Goal: Task Accomplishment & Management: Complete application form

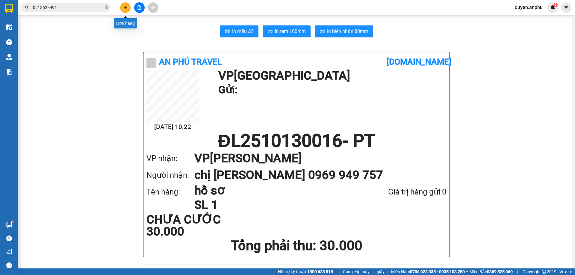
click at [125, 9] on icon "plus" at bounding box center [125, 7] width 4 height 4
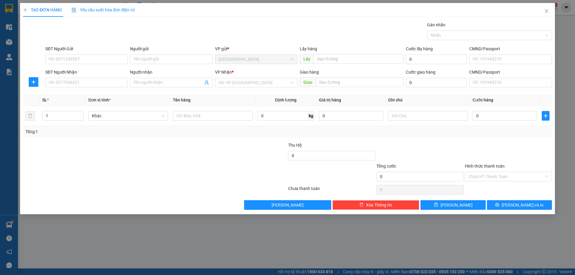
click at [107, 51] on div "SĐT Người Gửi" at bounding box center [86, 48] width 82 height 7
click at [107, 54] on input "SĐT Người Gửi" at bounding box center [86, 59] width 82 height 10
click at [89, 60] on input "SĐT Người Gửi" at bounding box center [86, 59] width 82 height 10
click at [61, 71] on div "0948561036 - bông K Long" at bounding box center [86, 71] width 75 height 7
type input "0948561036"
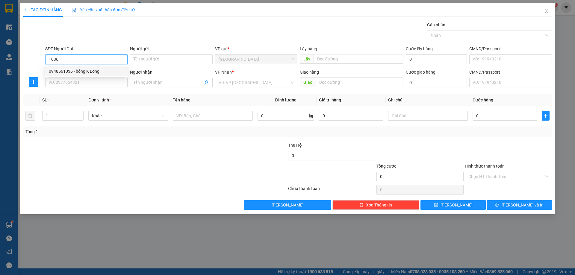
type input "bông K Long"
type input "Bông K' Long"
type input "hoài"
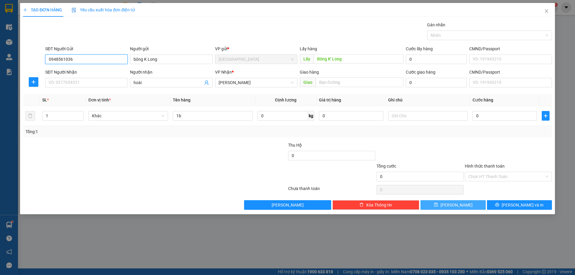
type input "0948561036"
click at [445, 207] on button "[PERSON_NAME]" at bounding box center [452, 205] width 65 height 10
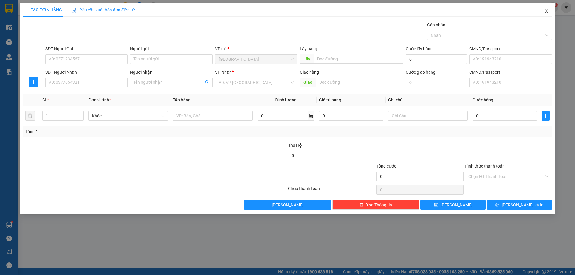
click at [548, 11] on icon "close" at bounding box center [546, 11] width 5 height 5
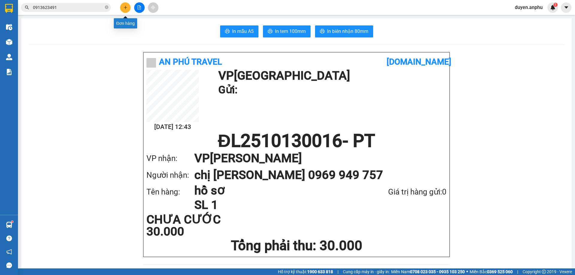
click at [125, 9] on icon "plus" at bounding box center [125, 7] width 4 height 4
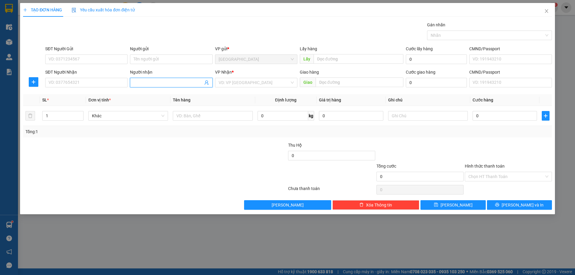
click at [154, 85] on input "Người nhận" at bounding box center [167, 82] width 69 height 7
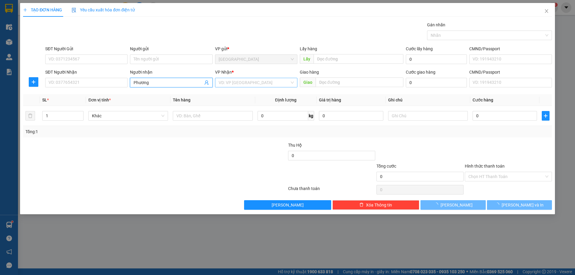
type input "Phương"
click at [239, 83] on input "search" at bounding box center [253, 82] width 71 height 9
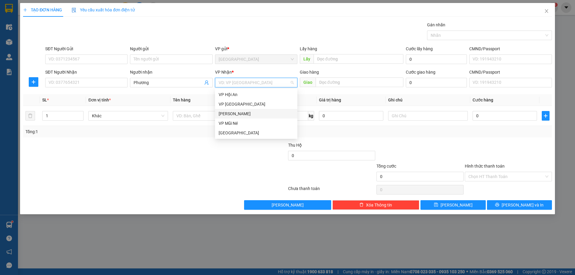
click at [232, 112] on div "[PERSON_NAME]" at bounding box center [255, 113] width 75 height 7
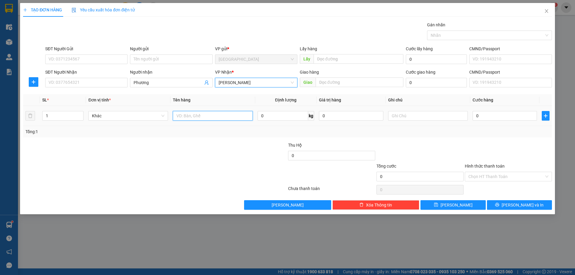
click at [205, 115] on input "text" at bounding box center [213, 116] width 80 height 10
type input "1t dâu"
type input "4"
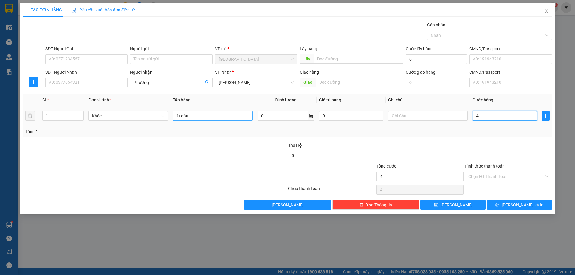
type input "40"
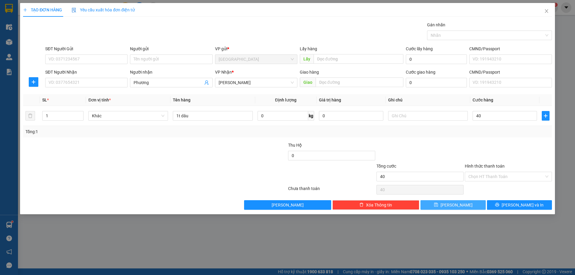
type input "40.000"
click at [426, 208] on button "[PERSON_NAME]" at bounding box center [452, 205] width 65 height 10
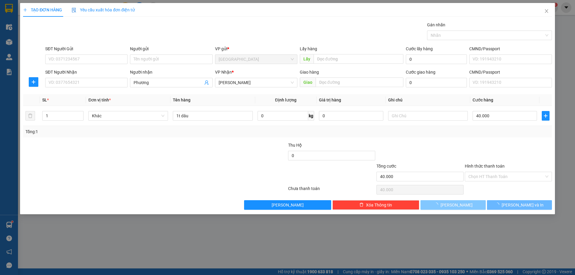
type input "0"
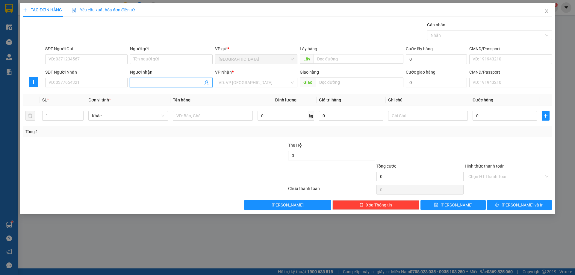
click at [163, 84] on input "Người nhận" at bounding box center [167, 82] width 69 height 7
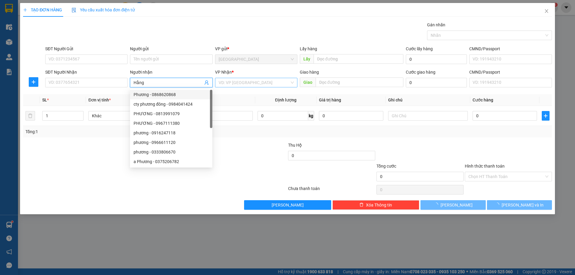
type input "Hằng"
click at [244, 81] on input "search" at bounding box center [253, 82] width 71 height 9
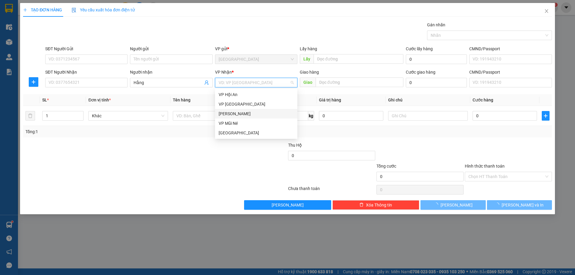
click at [227, 113] on div "[PERSON_NAME]" at bounding box center [255, 113] width 75 height 7
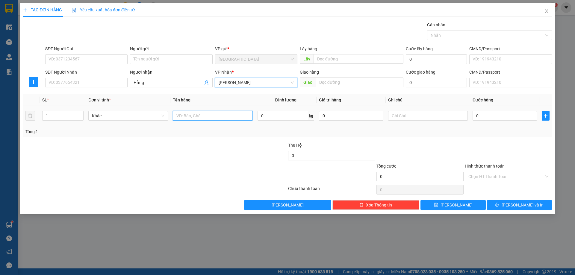
click at [199, 115] on input "text" at bounding box center [213, 116] width 80 height 10
type input "dâu"
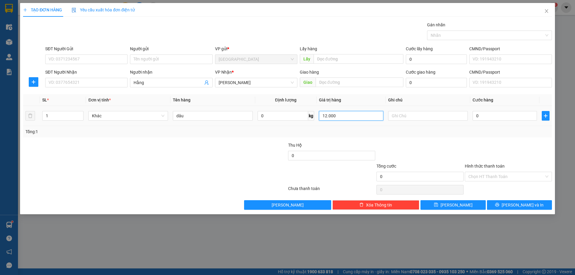
click at [339, 115] on input "12.000" at bounding box center [351, 116] width 64 height 10
drag, startPoint x: 339, startPoint y: 115, endPoint x: 185, endPoint y: 116, distance: 153.8
click at [193, 116] on tr "1 Khác dâu 0 kg 12.000 0" at bounding box center [287, 116] width 528 height 20
type input "0"
click at [269, 120] on input "0" at bounding box center [282, 116] width 51 height 10
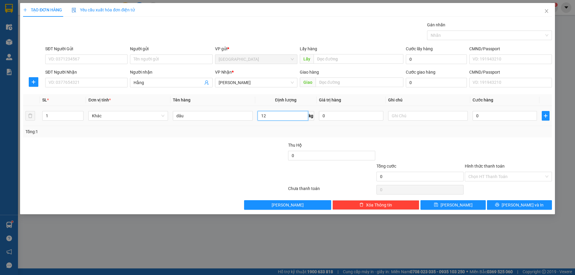
type input "12"
type input "3"
type input "36"
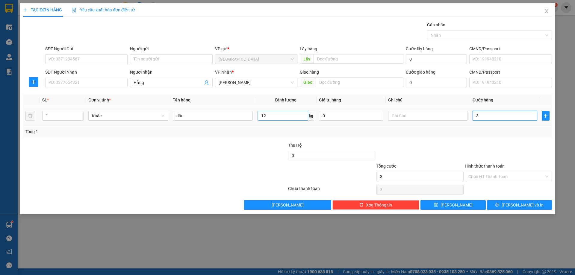
type input "36"
type input "36.000"
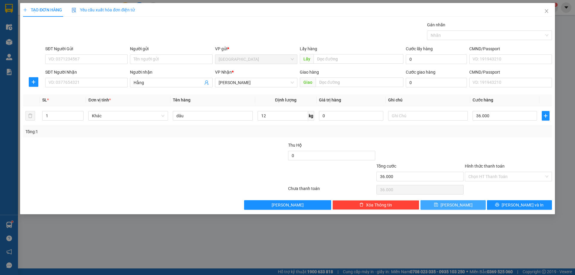
click at [457, 205] on span "[PERSON_NAME]" at bounding box center [456, 205] width 32 height 7
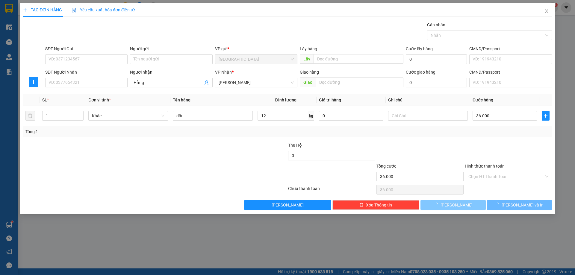
type input "0"
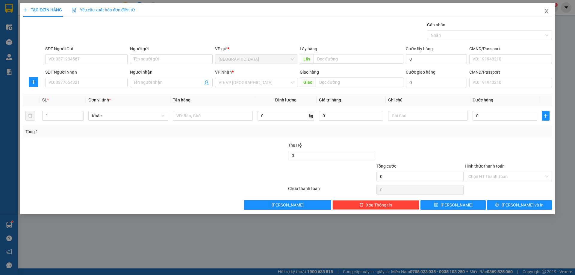
click at [544, 12] on icon "close" at bounding box center [546, 11] width 5 height 5
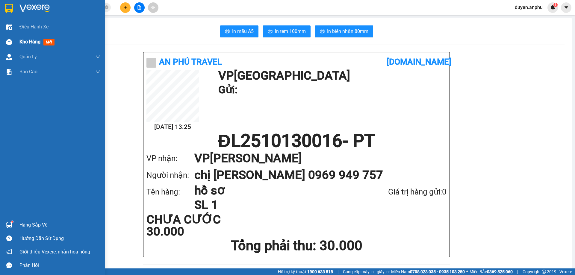
click at [23, 42] on span "Kho hàng" at bounding box center [29, 42] width 21 height 6
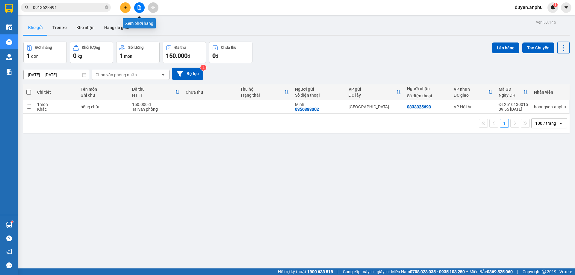
click at [140, 6] on icon "file-add" at bounding box center [139, 7] width 4 height 4
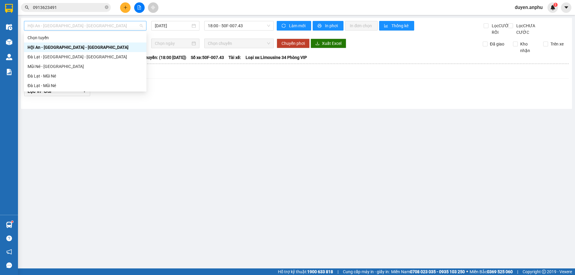
click at [63, 29] on span "Hội An - [GEOGRAPHIC_DATA] - [GEOGRAPHIC_DATA]" at bounding box center [85, 25] width 115 height 9
click at [48, 76] on div "Đà Lạt - Mũi Né" at bounding box center [85, 76] width 115 height 7
type input "[DATE]"
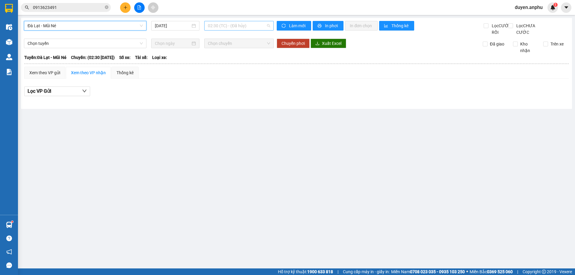
click at [232, 30] on div "02:30 (TC) - (Đã hủy)" at bounding box center [238, 26] width 69 height 10
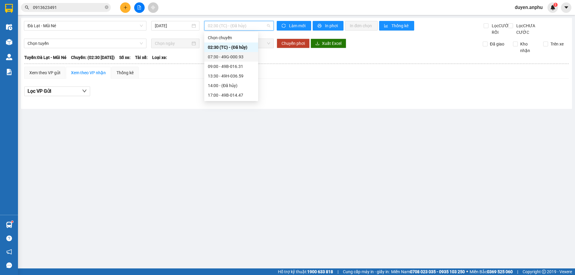
click at [219, 56] on div "07:30 - 49G-000.93" at bounding box center [231, 57] width 47 height 7
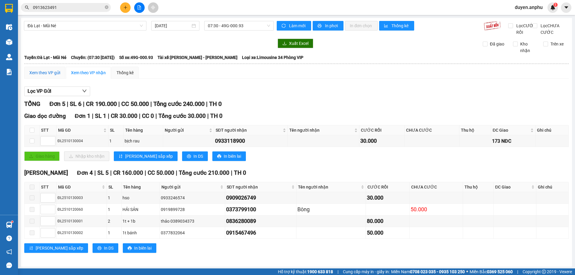
click at [38, 76] on div "Xem theo VP gửi" at bounding box center [44, 72] width 31 height 7
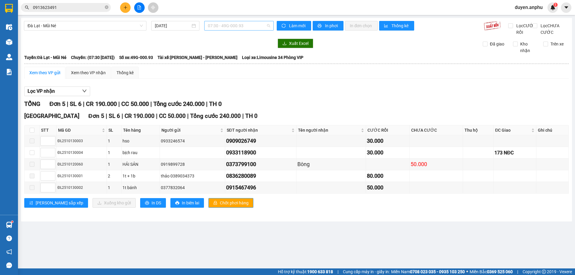
click at [231, 25] on span "07:30 - 49G-000.93" at bounding box center [239, 25] width 62 height 9
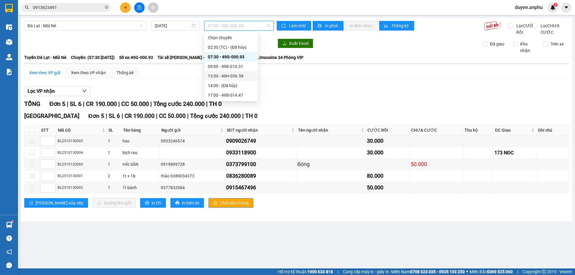
click at [220, 75] on div "13:30 - 49H-036.59" at bounding box center [231, 76] width 47 height 7
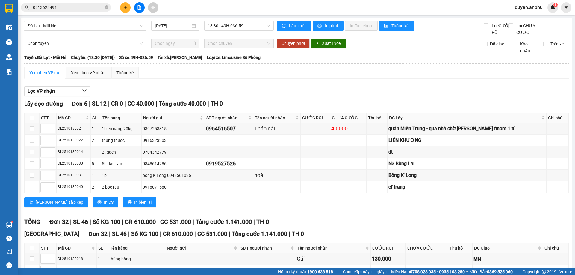
click at [43, 76] on div "Xem theo VP gửi" at bounding box center [44, 72] width 31 height 7
click at [104, 206] on span "In DS" at bounding box center [109, 202] width 10 height 7
click at [99, 76] on div "Xem theo VP nhận" at bounding box center [88, 72] width 35 height 7
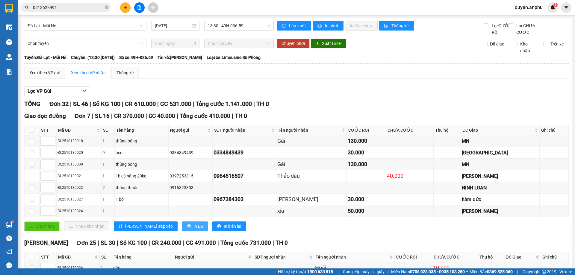
click at [193, 230] on span "In DS" at bounding box center [198, 226] width 10 height 7
click at [31, 155] on input "checkbox" at bounding box center [32, 152] width 5 height 5
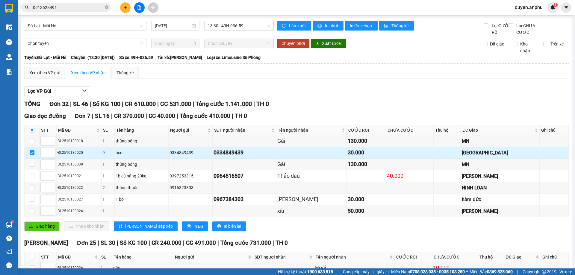
click at [34, 159] on td at bounding box center [32, 153] width 15 height 12
click at [33, 155] on input "checkbox" at bounding box center [32, 152] width 5 height 5
checkbox input "false"
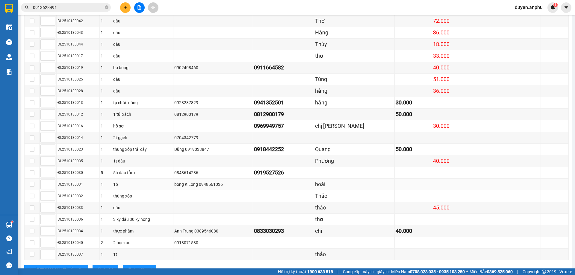
scroll to position [323, 0]
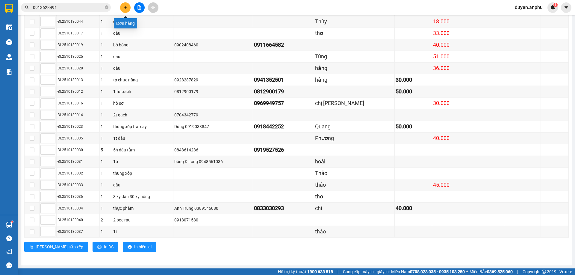
click at [123, 7] on button at bounding box center [125, 7] width 10 height 10
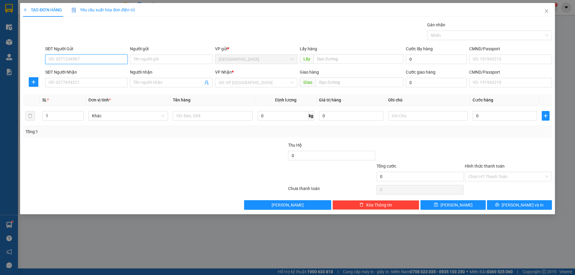
click at [76, 59] on input "SĐT Người Gửi" at bounding box center [86, 59] width 82 height 10
click at [64, 69] on div "0385663470 - Thảo Chuối" at bounding box center [86, 71] width 75 height 7
type input "0385663470"
type input "Thảo Chuối"
type input "trường C2 Ninh Loan"
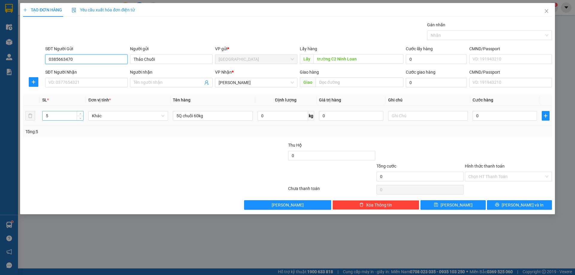
type input "0385663470"
drag, startPoint x: 54, startPoint y: 120, endPoint x: 0, endPoint y: 129, distance: 54.9
click at [0, 129] on div "TẠO ĐƠN HÀNG Yêu cầu xuất hóa đơn điện tử Transit Pickup Surcharge Ids Transit …" at bounding box center [287, 137] width 575 height 275
click at [67, 114] on input "5" at bounding box center [62, 115] width 41 height 9
drag, startPoint x: 67, startPoint y: 114, endPoint x: 19, endPoint y: 123, distance: 48.8
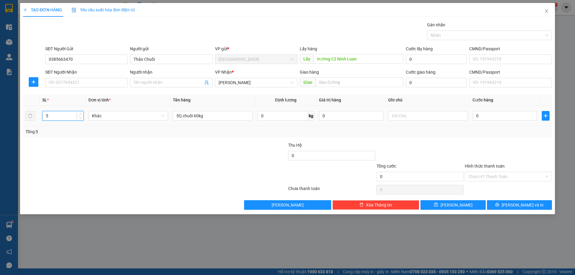
click at [19, 123] on div "TẠO ĐƠN HÀNG Yêu cầu xuất hóa đơn điện tử Transit Pickup Surcharge Ids Transit …" at bounding box center [287, 137] width 575 height 275
type input "6"
drag, startPoint x: 178, startPoint y: 114, endPoint x: 152, endPoint y: 116, distance: 26.4
click at [153, 116] on tr "6 Khác 5Q chuối 60kg 0 kg 0 0" at bounding box center [287, 116] width 528 height 20
click at [195, 118] on input "6Q chuối 60kg" at bounding box center [213, 116] width 80 height 10
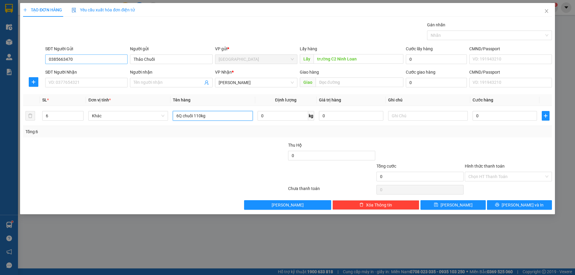
type input "6Q chuối 110kg"
drag, startPoint x: 86, startPoint y: 60, endPoint x: 4, endPoint y: 69, distance: 82.8
click at [4, 69] on div "TẠO ĐƠN HÀNG Yêu cầu xuất hóa đơn điện tử Transit Pickup Surcharge Ids Transit …" at bounding box center [287, 137] width 575 height 275
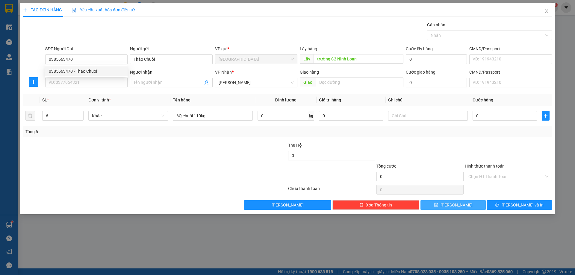
click at [429, 206] on button "[PERSON_NAME]" at bounding box center [452, 205] width 65 height 10
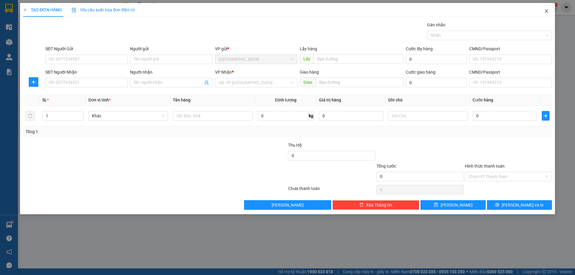
click at [545, 14] on span "Close" at bounding box center [546, 11] width 17 height 17
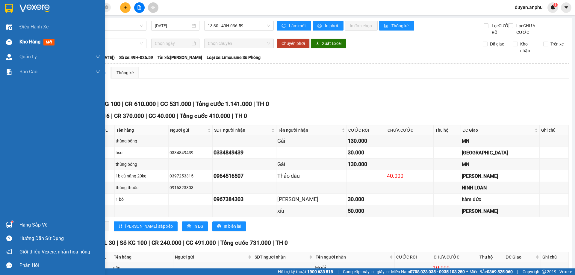
click at [28, 39] on span "Kho hàng" at bounding box center [29, 42] width 21 height 6
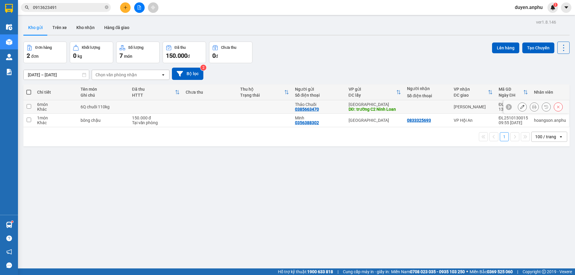
click at [30, 105] on input "checkbox" at bounding box center [29, 106] width 4 height 4
checkbox input "true"
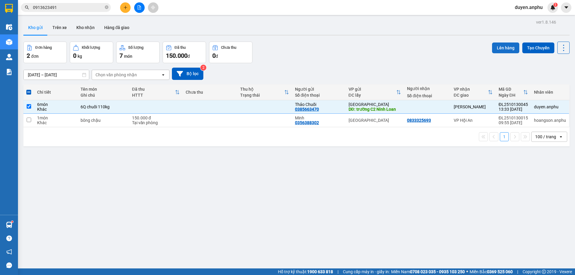
click at [505, 47] on button "Lên hàng" at bounding box center [505, 47] width 27 height 11
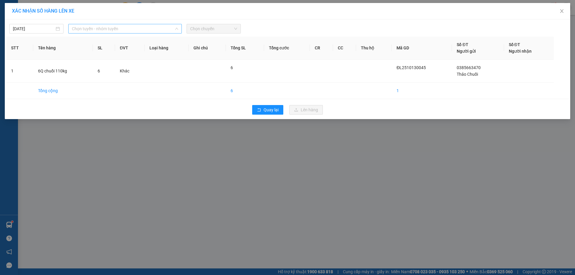
click at [120, 24] on span "Chọn tuyến - nhóm tuyến" at bounding box center [125, 28] width 106 height 9
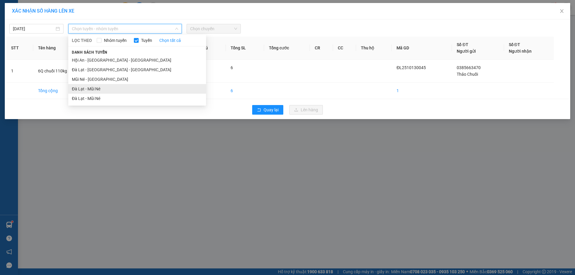
click at [92, 89] on li "Đà Lạt - Mũi Né" at bounding box center [137, 89] width 138 height 10
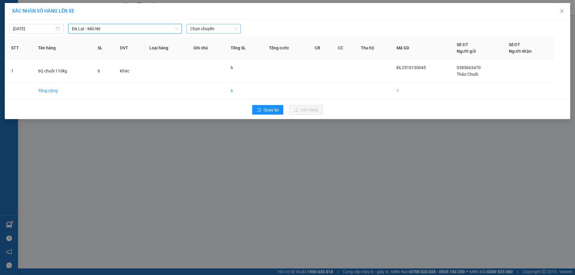
click at [226, 28] on span "Chọn chuyến" at bounding box center [213, 28] width 47 height 9
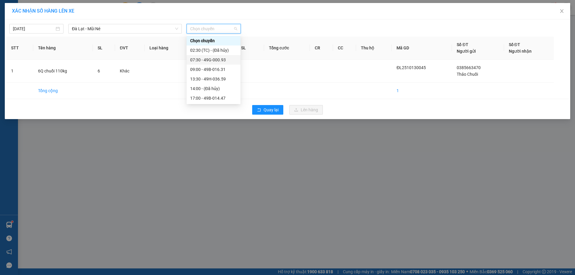
click at [207, 60] on div "07:30 - 49G-000.93" at bounding box center [213, 60] width 47 height 7
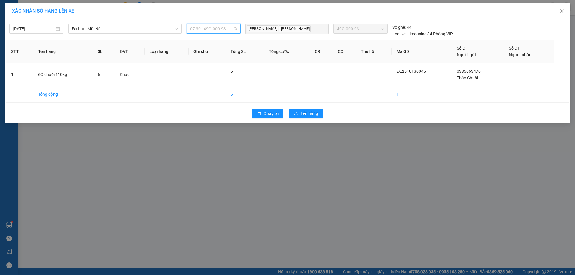
click at [219, 29] on span "07:30 - 49G-000.93" at bounding box center [213, 28] width 47 height 9
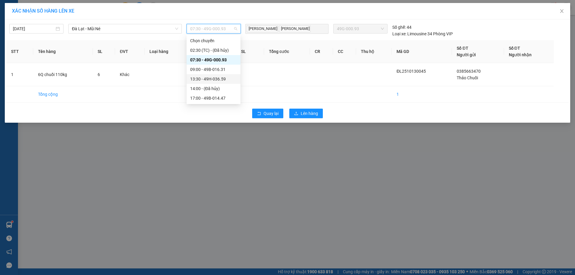
click at [203, 79] on div "13:30 - 49H-036.59" at bounding box center [213, 79] width 47 height 7
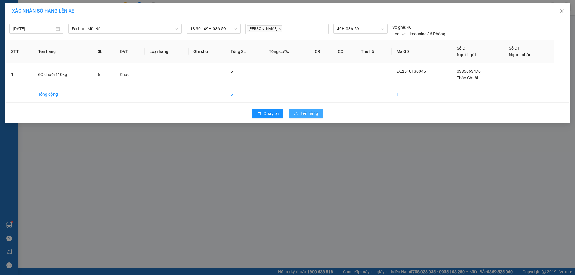
click at [303, 116] on span "Lên hàng" at bounding box center [308, 113] width 17 height 7
